Goal: Task Accomplishment & Management: Manage account settings

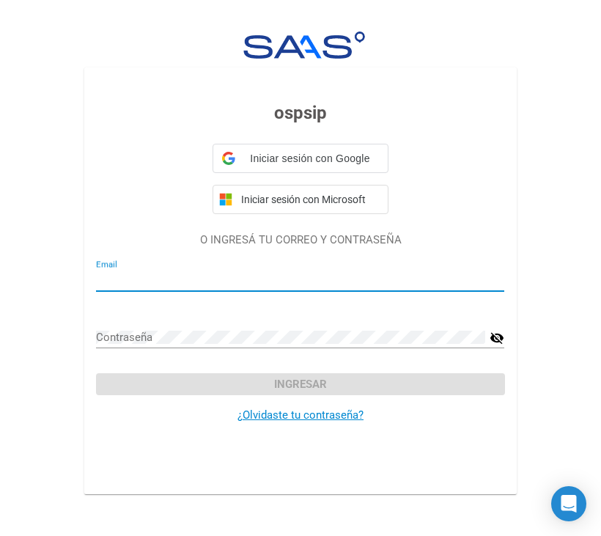
type input "[EMAIL_ADDRESS][DOMAIN_NAME]"
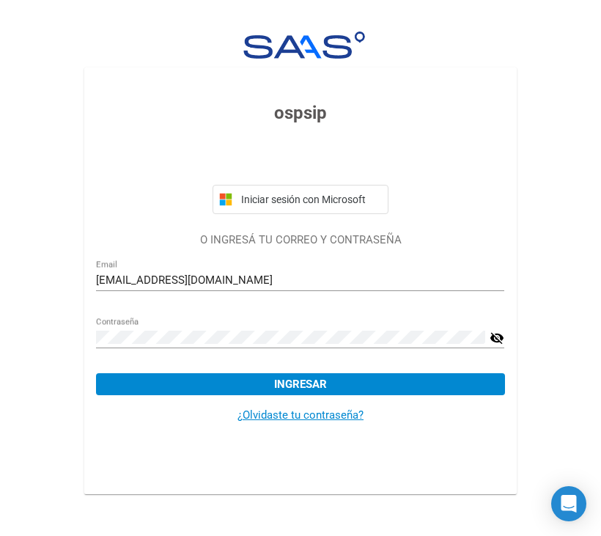
click at [516, 262] on mat-card-content "ospsip Iniciar sesión con Microsoft O INGRESÁ TU CORREO Y CONTRASEÑA [PERSON_NA…" at bounding box center [300, 280] width 432 height 426
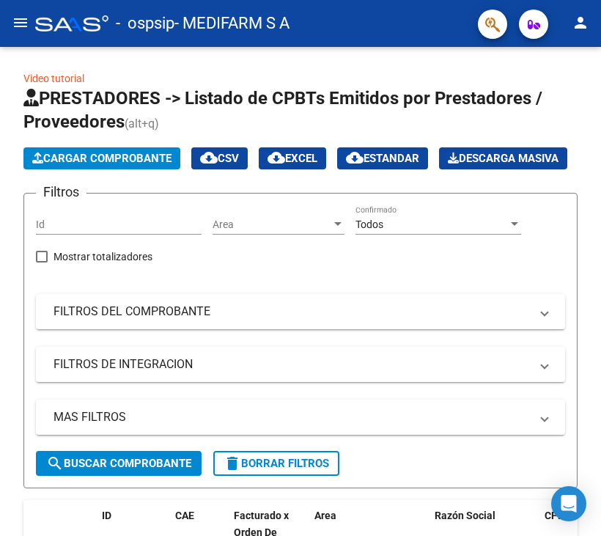
click at [16, 15] on mat-icon "menu" at bounding box center [21, 23] width 18 height 18
